Goal: Book appointment/travel/reservation

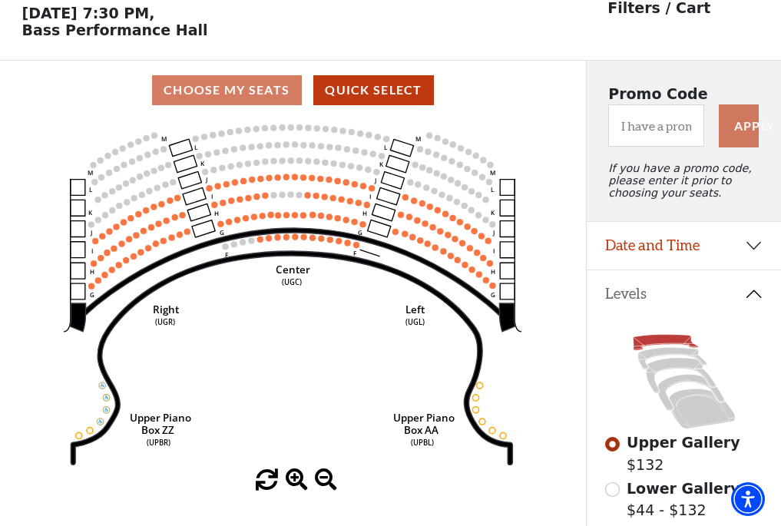
scroll to position [71, 0]
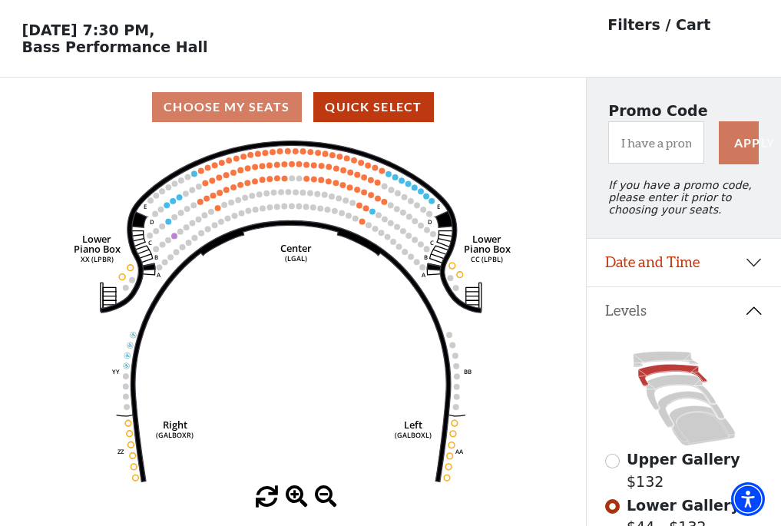
scroll to position [71, 0]
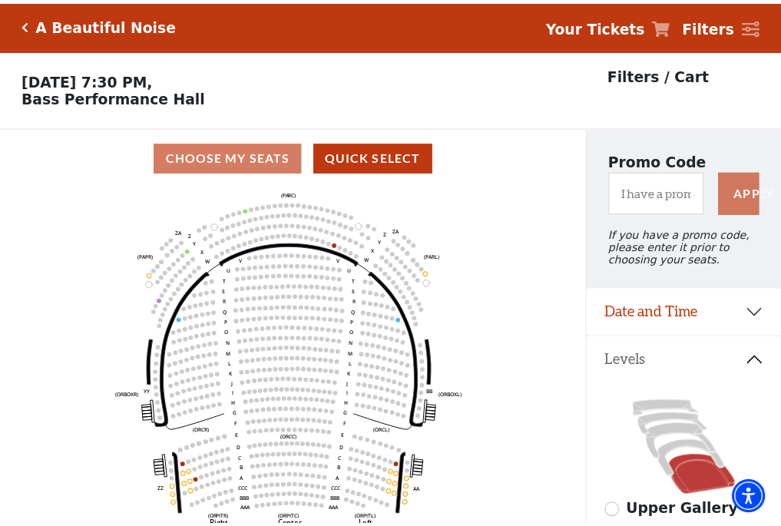
scroll to position [71, 0]
